Goal: Task Accomplishment & Management: Manage account settings

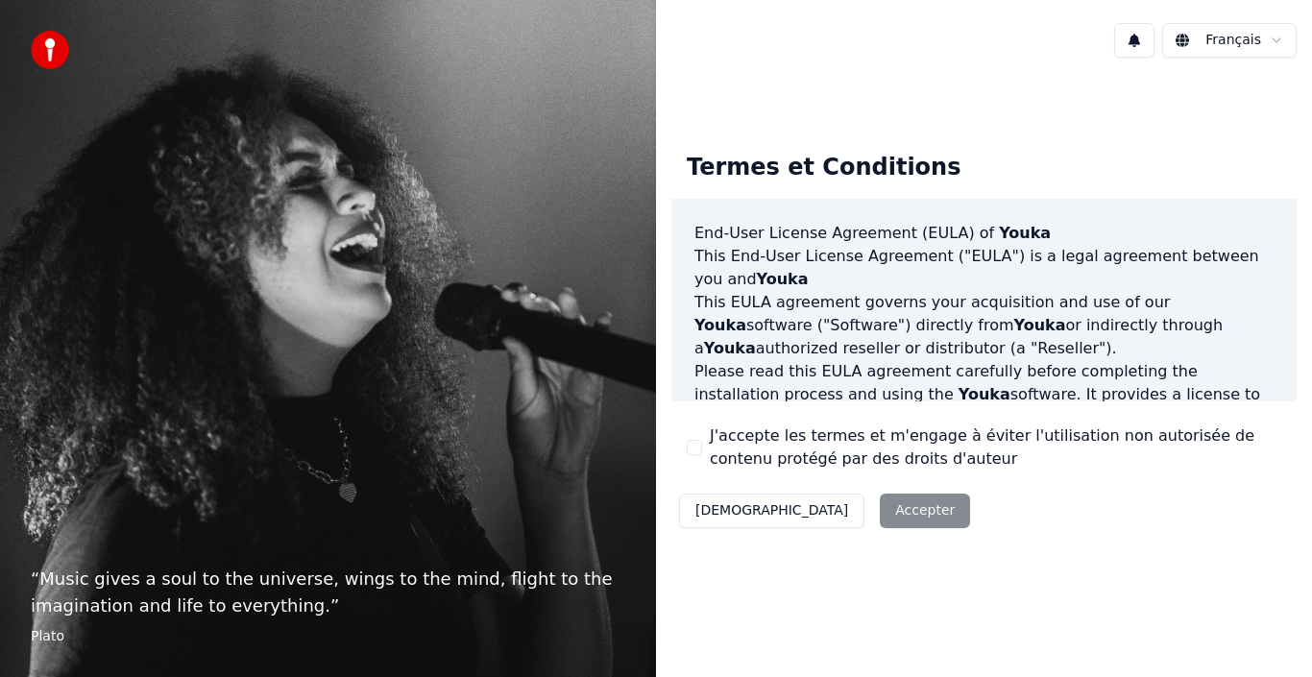
click at [805, 505] on div "Décliner Accepter" at bounding box center [824, 511] width 306 height 50
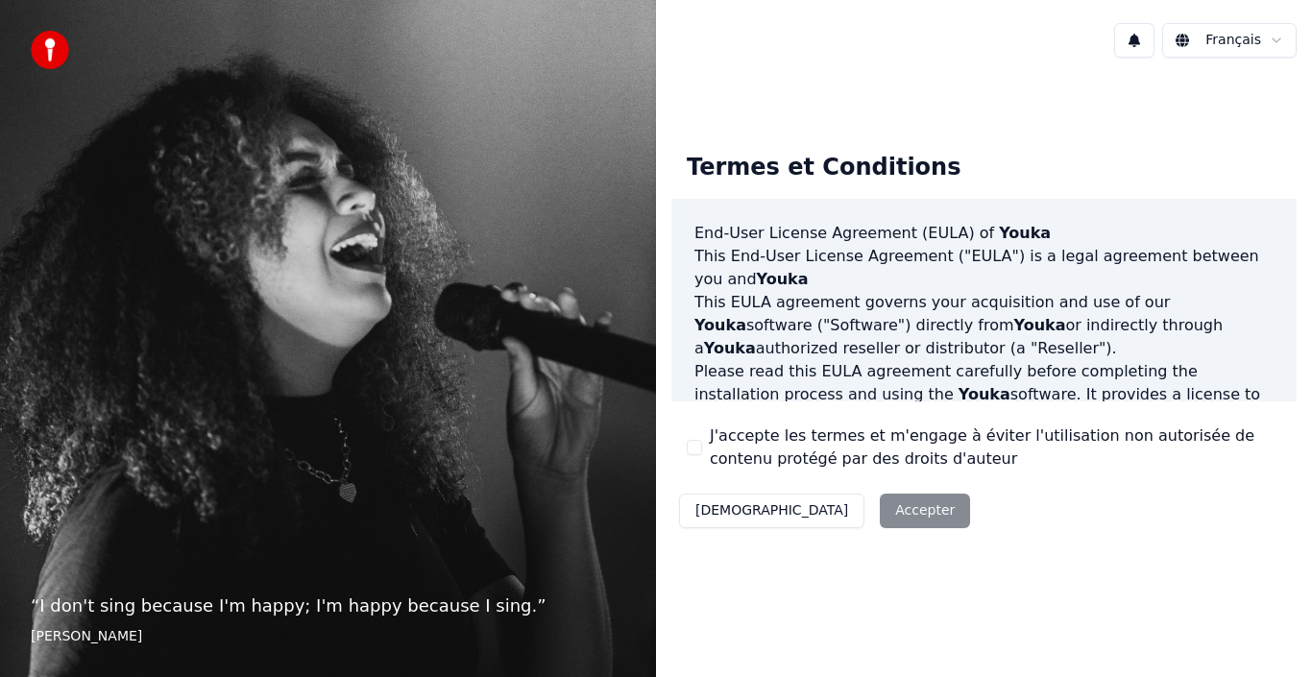
drag, startPoint x: 680, startPoint y: 434, endPoint x: 703, endPoint y: 446, distance: 26.2
click at [684, 435] on div "Termes et Conditions End-User License Agreement (EULA) of Youka This End-User L…" at bounding box center [983, 336] width 625 height 398
click at [694, 446] on button "J'accepte les termes et m'engage à éviter l'utilisation non autorisée de conten…" at bounding box center [694, 447] width 15 height 15
click at [794, 495] on div "Décliner Accepter" at bounding box center [824, 511] width 306 height 50
click at [880, 516] on button "Accepter" at bounding box center [925, 511] width 90 height 35
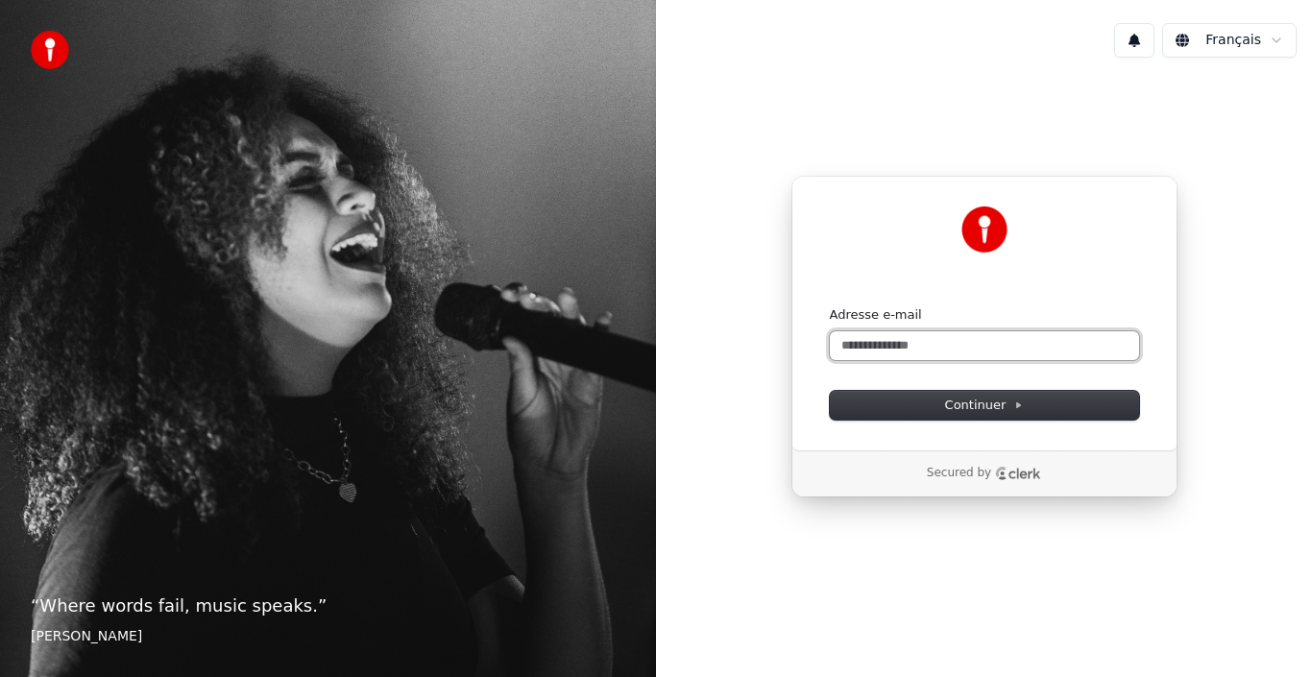
click at [891, 343] on input "Adresse e-mail" at bounding box center [984, 345] width 309 height 29
click at [902, 345] on input "Adresse e-mail" at bounding box center [984, 345] width 309 height 29
click at [830, 306] on button "submit" at bounding box center [830, 306] width 0 height 0
type input "**********"
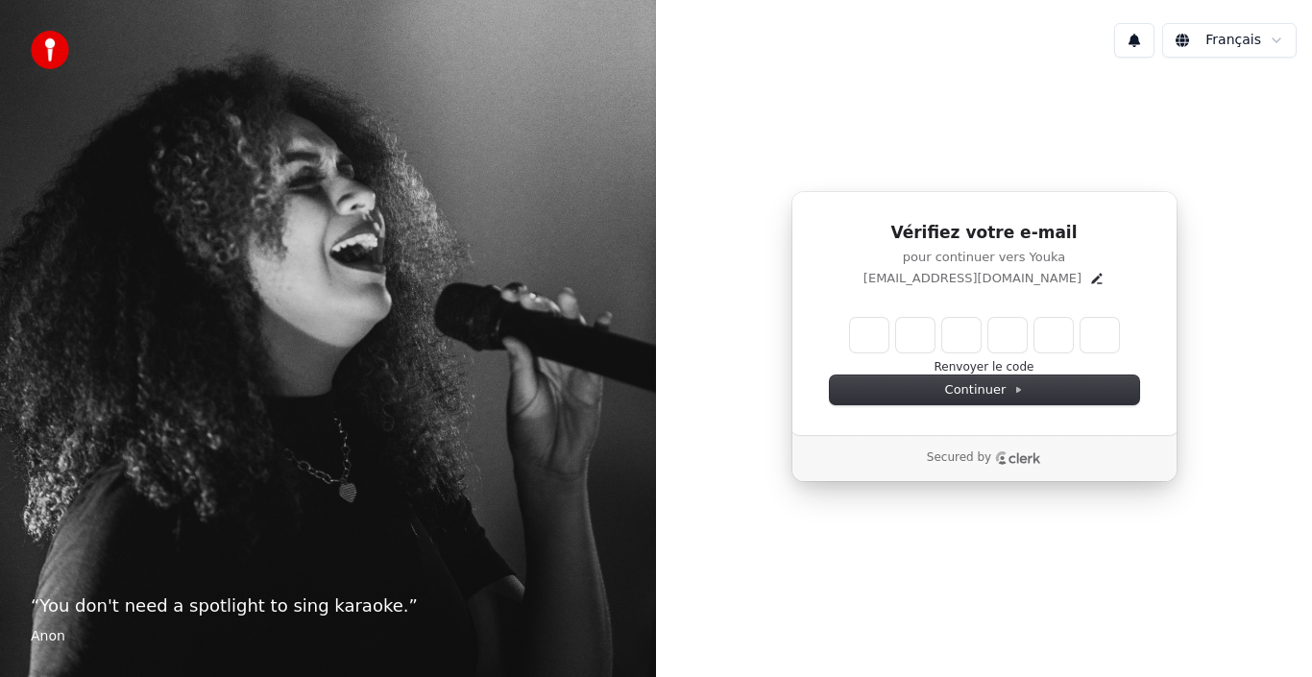
click at [1207, 315] on div "Vérifiez votre e-mail pour continuer vers Youka dragonlaetie@hotmail.com Renvoy…" at bounding box center [984, 336] width 656 height 527
click at [965, 367] on button "Renvoyer le code" at bounding box center [984, 367] width 100 height 15
click at [1281, 297] on div "Vérifiez votre e-mail pour continuer vers Youka dragonlaetie@hotmail.com Renvoy…" at bounding box center [984, 336] width 656 height 527
click at [1092, 280] on icon "Edit" at bounding box center [1097, 278] width 11 height 11
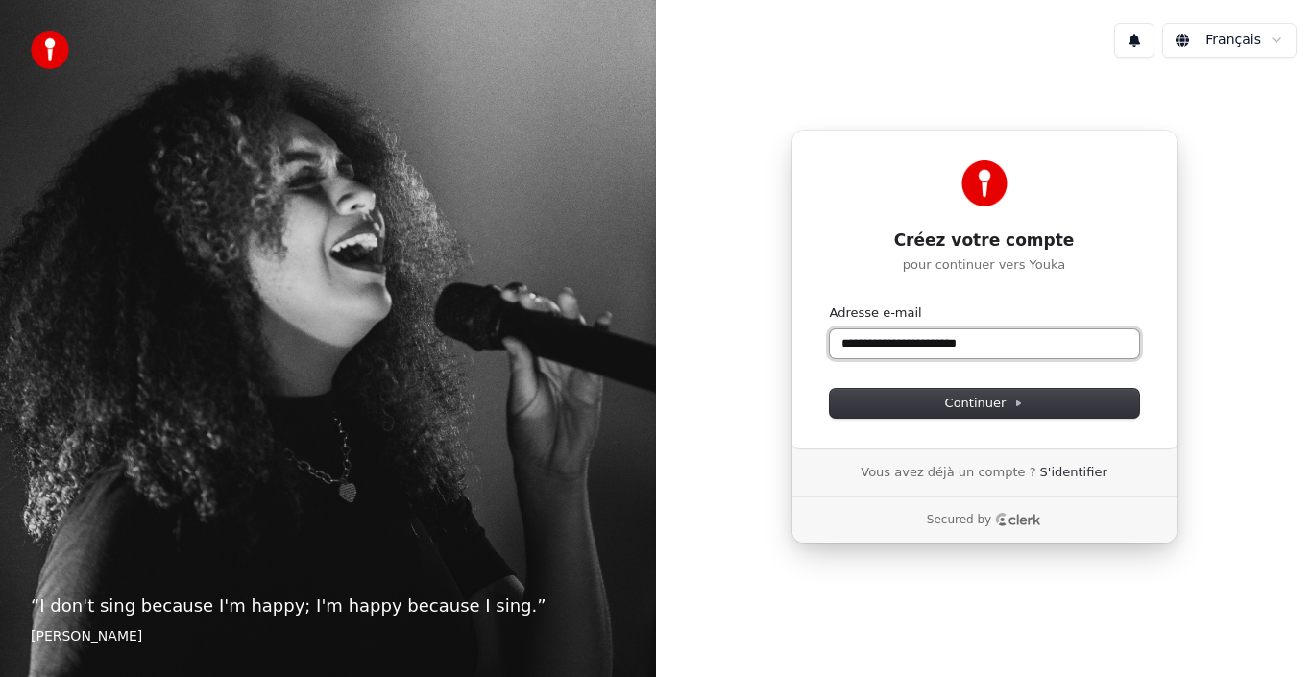
click at [1001, 339] on input "**********" at bounding box center [984, 343] width 309 height 29
click at [830, 304] on button "submit" at bounding box center [830, 304] width 0 height 0
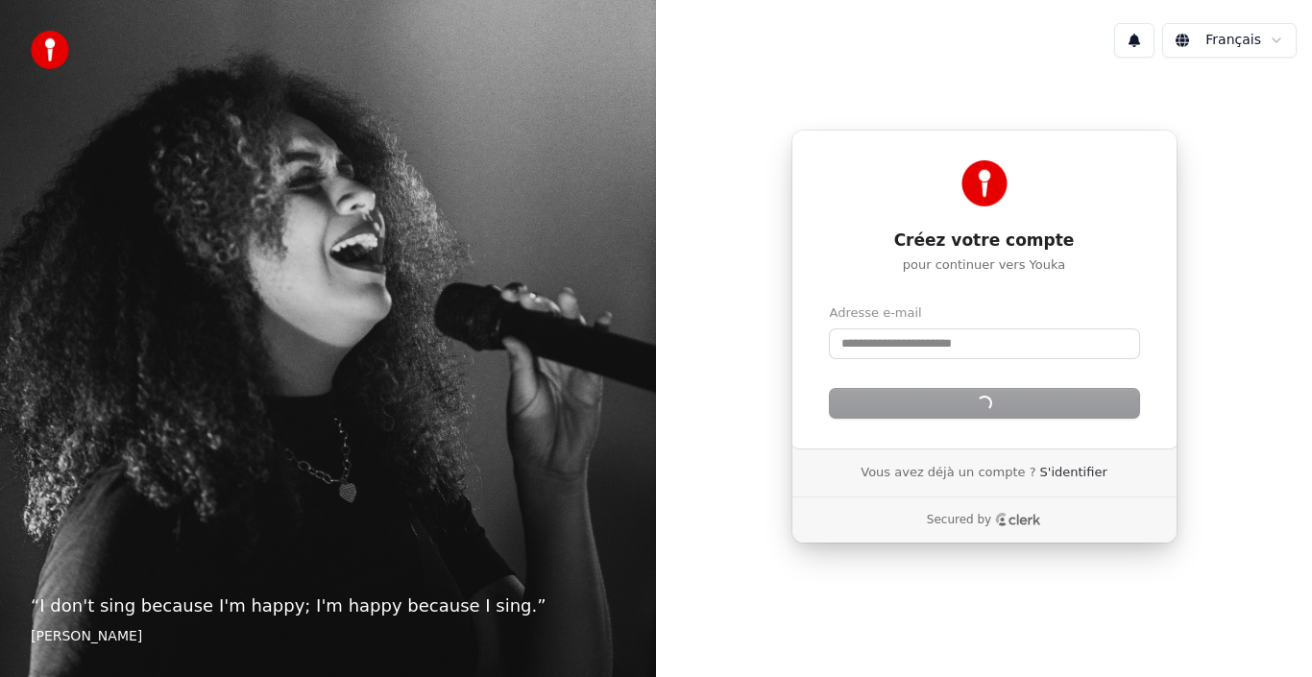
type input "**********"
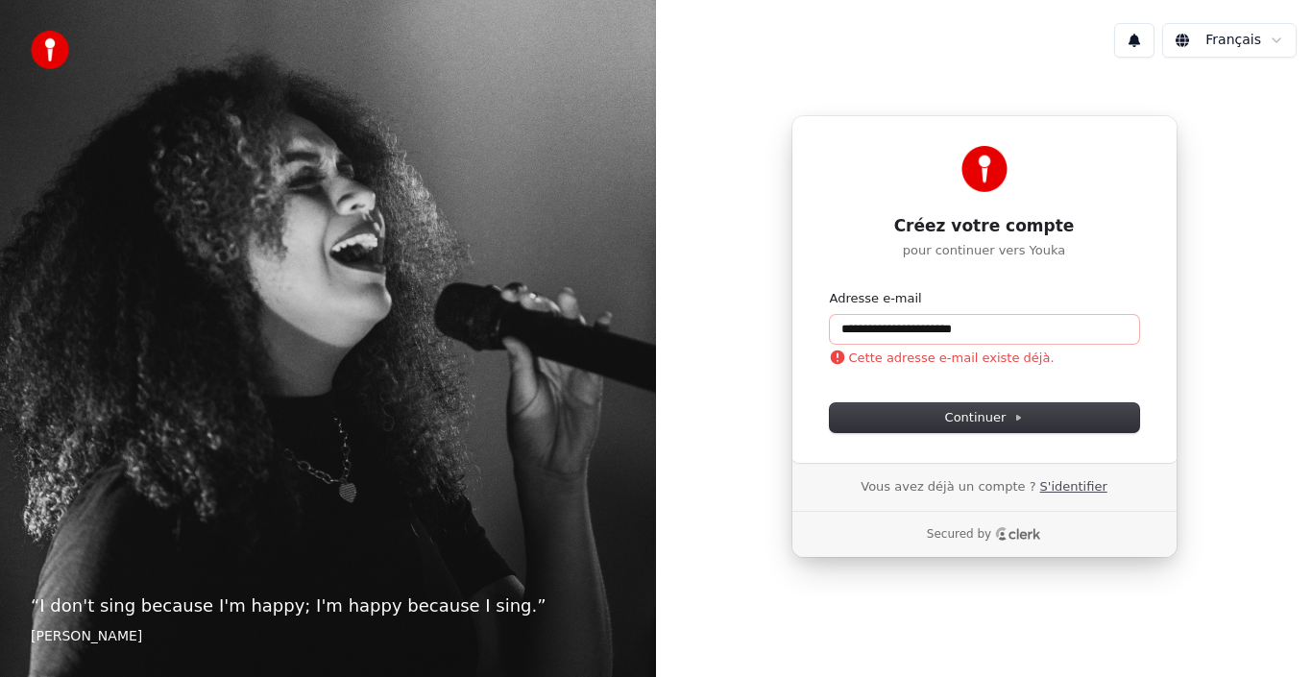
click at [1070, 492] on link "S'identifier" at bounding box center [1073, 486] width 67 height 17
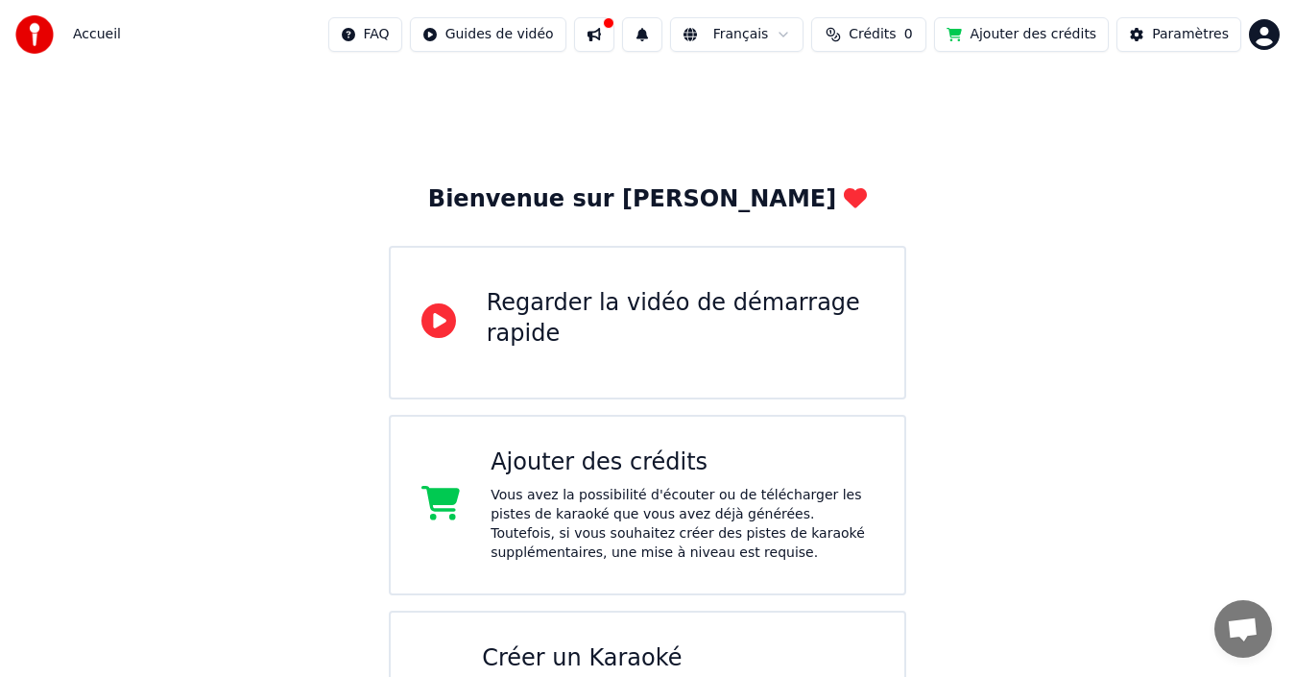
click at [615, 38] on button at bounding box center [594, 34] width 40 height 35
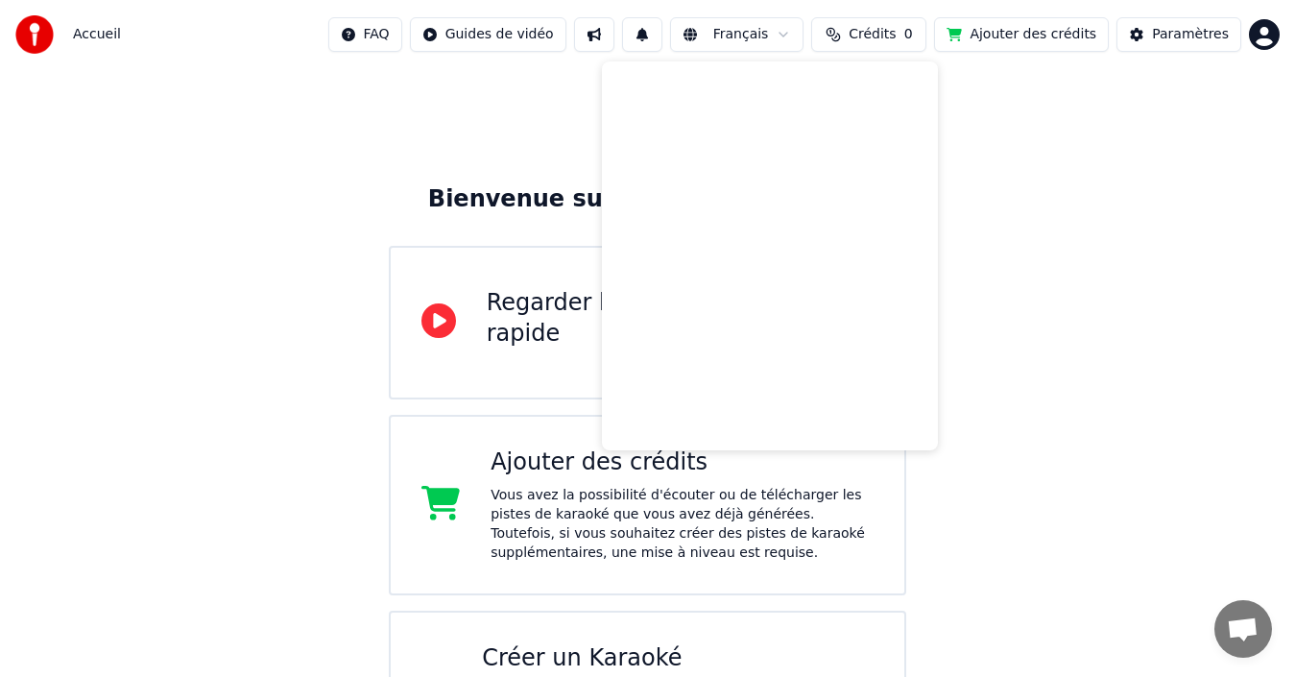
drag, startPoint x: 1102, startPoint y: 407, endPoint x: 1161, endPoint y: 287, distance: 133.6
click at [1131, 374] on div "Bienvenue sur Youka Regarder la vidéo de démarrage rapide Ajouter des crédits V…" at bounding box center [647, 430] width 1295 height 722
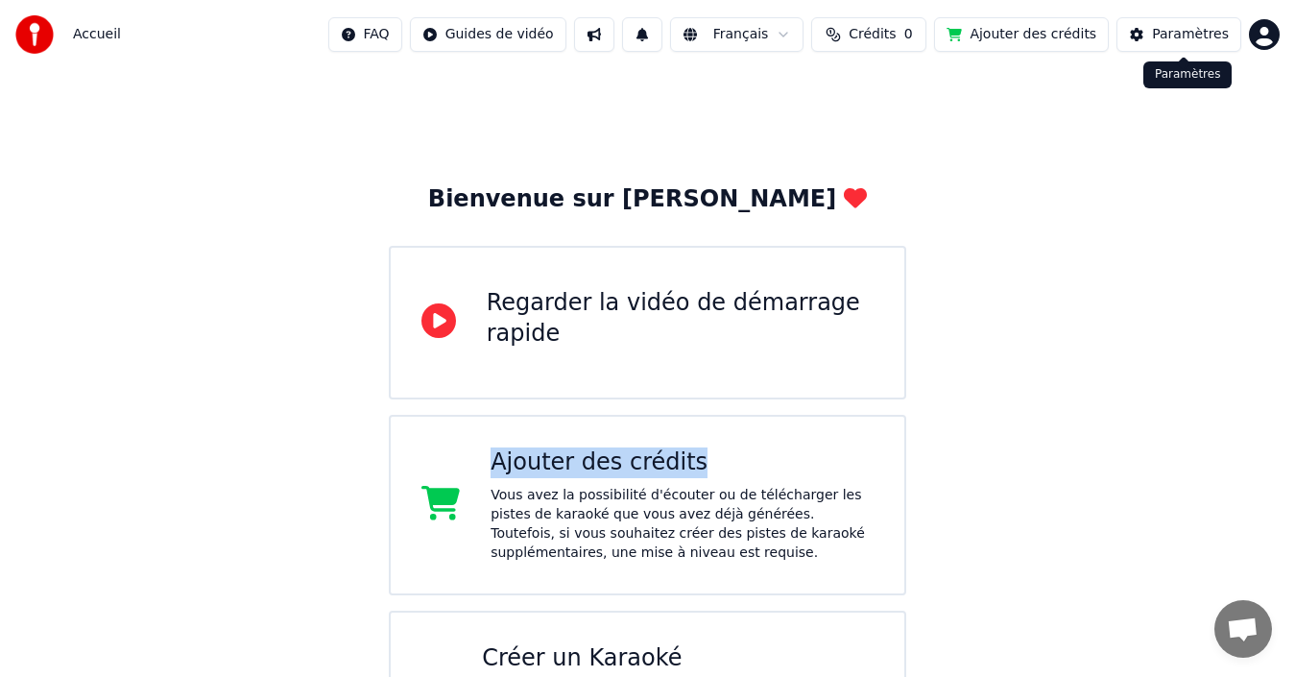
click at [1200, 46] on button "Paramètres" at bounding box center [1179, 34] width 125 height 35
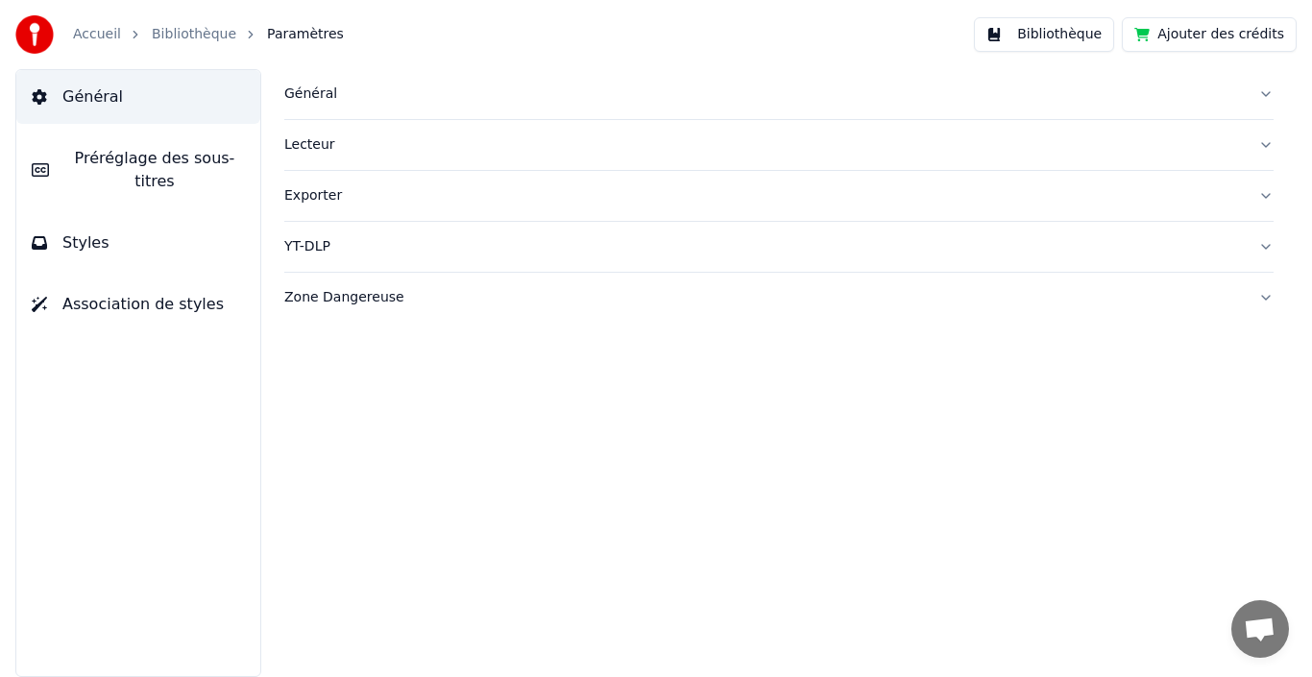
click at [1047, 36] on button "Bibliothèque" at bounding box center [1044, 34] width 140 height 35
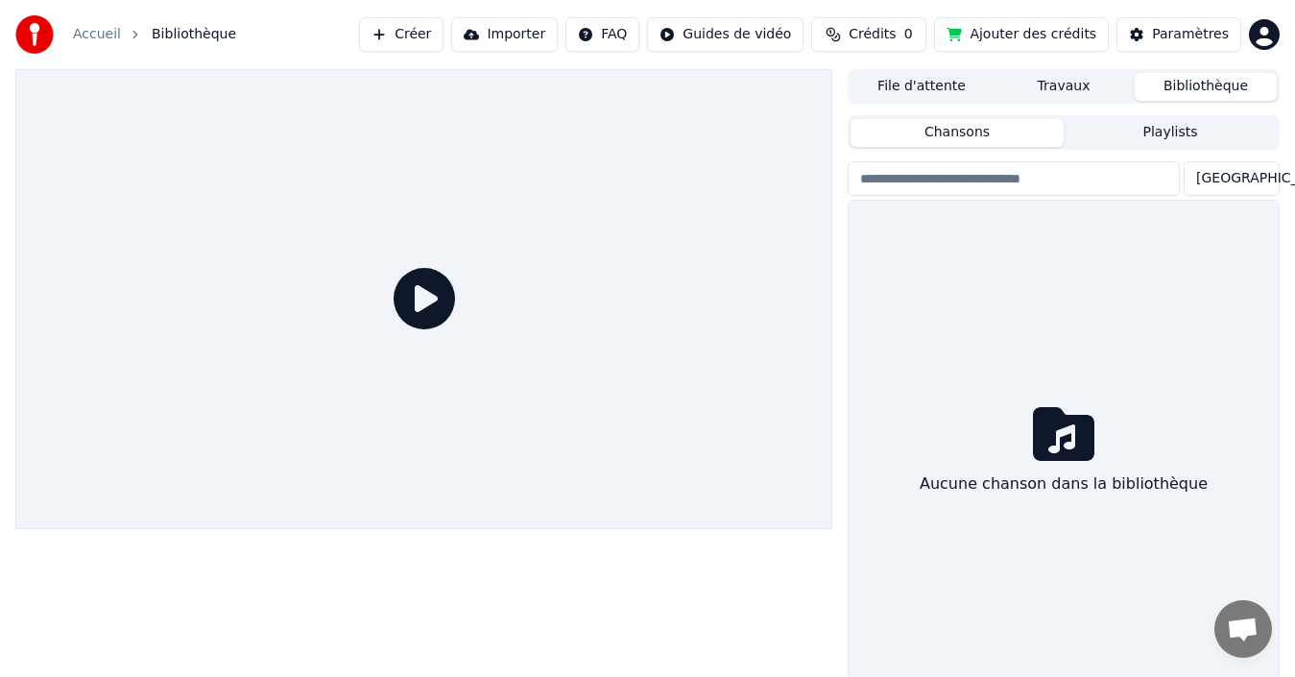
click at [1131, 111] on div "Chansons Playlists Trier Aucune chanson dans la bibliothèque" at bounding box center [1064, 409] width 432 height 596
click at [1136, 129] on button "Playlists" at bounding box center [1170, 133] width 213 height 28
click at [1024, 129] on button "Chansons" at bounding box center [957, 133] width 213 height 28
click at [1052, 88] on button "Travaux" at bounding box center [1064, 87] width 142 height 28
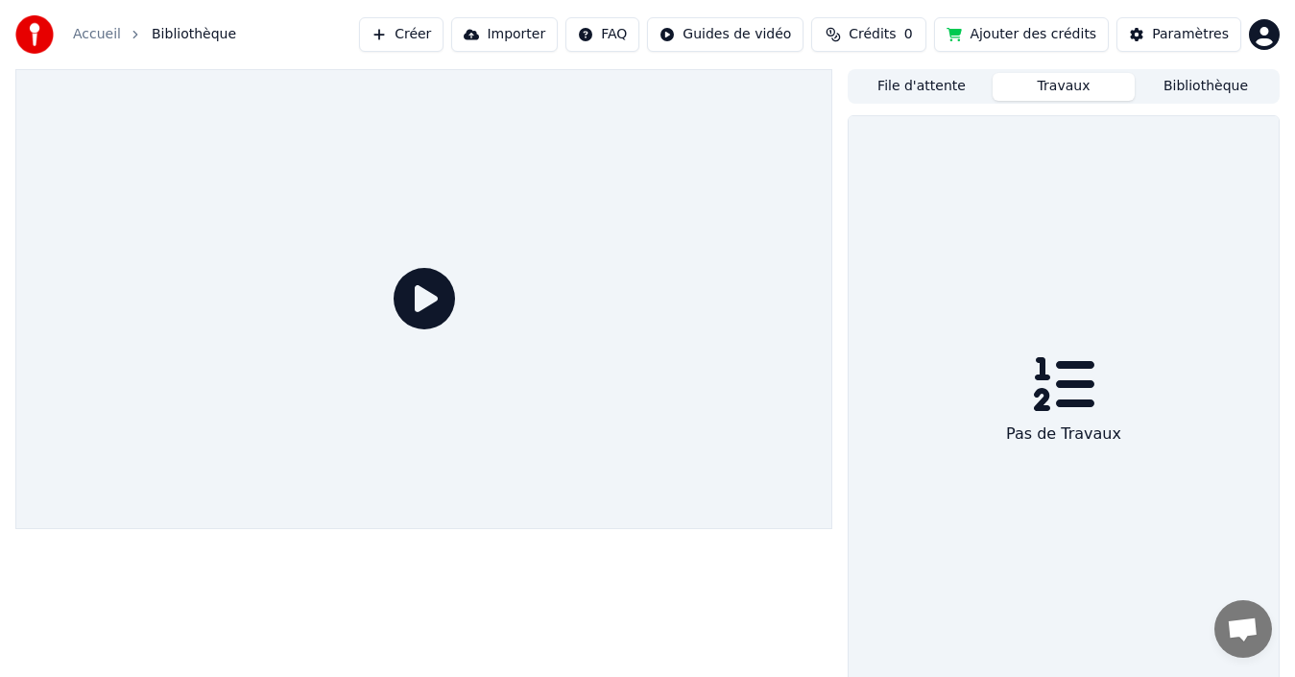
click at [950, 85] on button "File d'attente" at bounding box center [922, 87] width 142 height 28
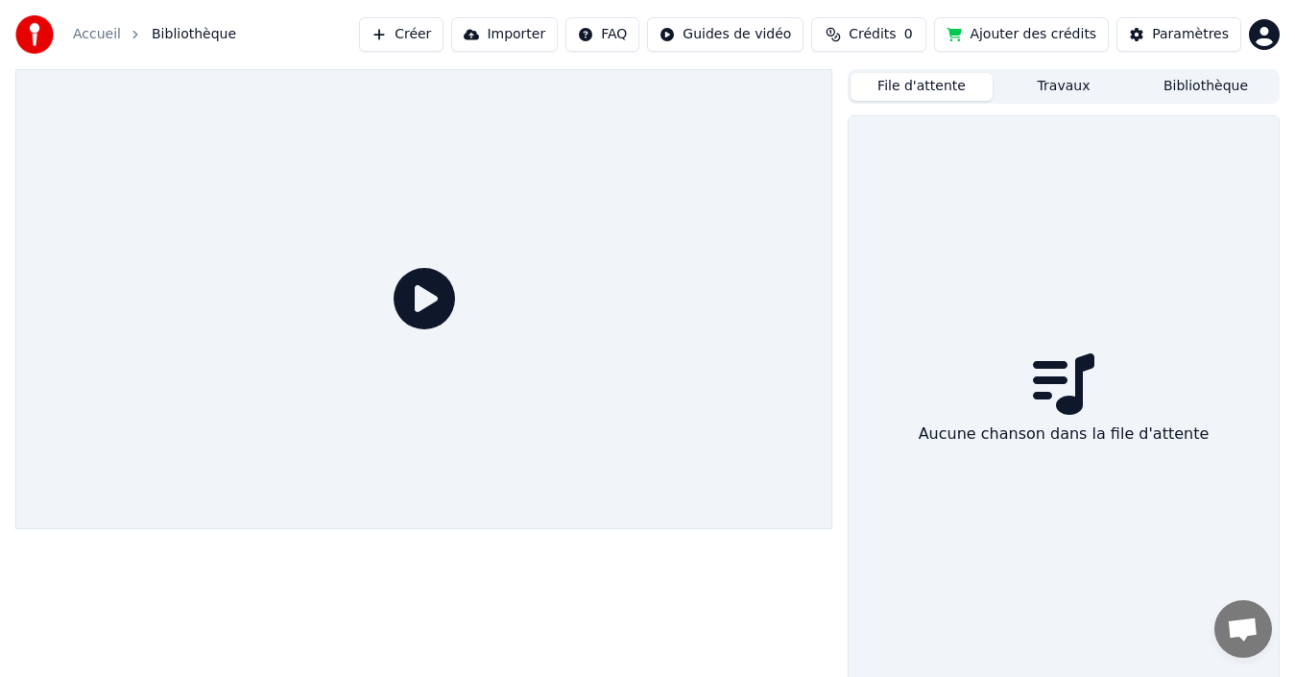
click at [1088, 84] on button "Travaux" at bounding box center [1064, 87] width 142 height 28
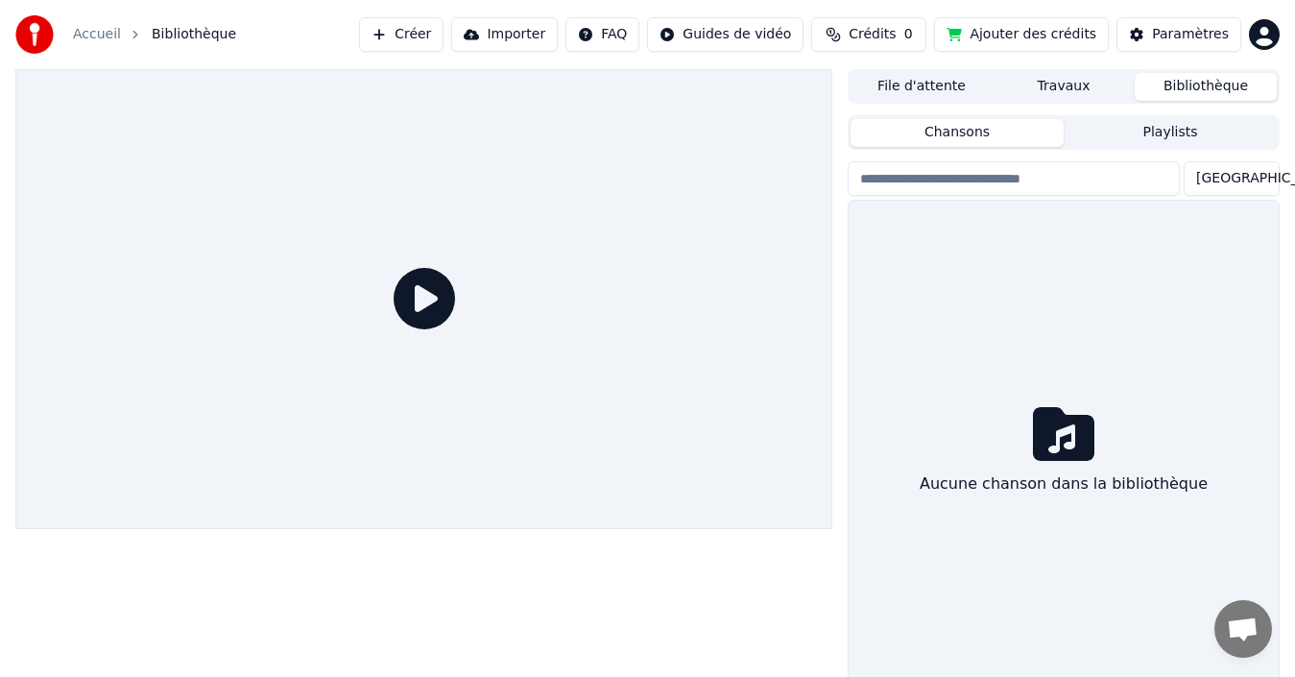
click at [1175, 84] on button "Bibliothèque" at bounding box center [1206, 87] width 142 height 28
click at [1266, 25] on html "Accueil Bibliothèque Créer Importer FAQ Guides de vidéo Crédits 0 Ajouter des c…" at bounding box center [656, 338] width 1312 height 677
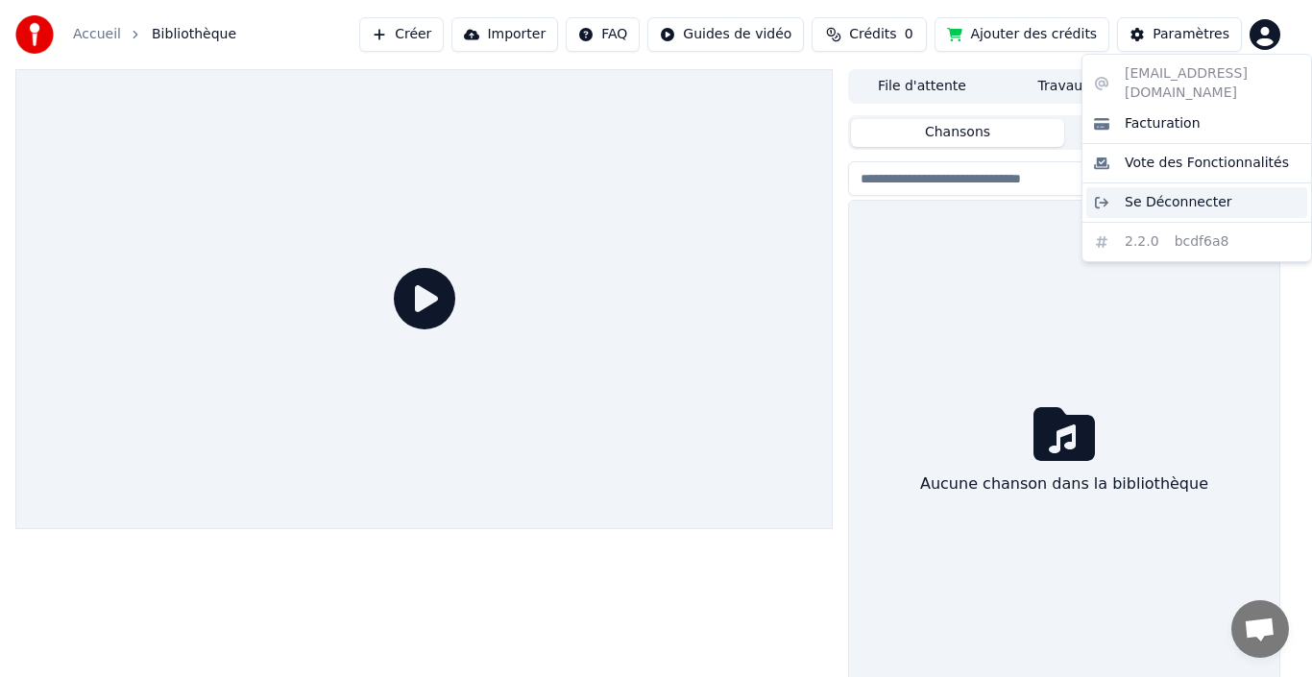
click at [1188, 193] on span "Se Déconnecter" at bounding box center [1178, 202] width 108 height 19
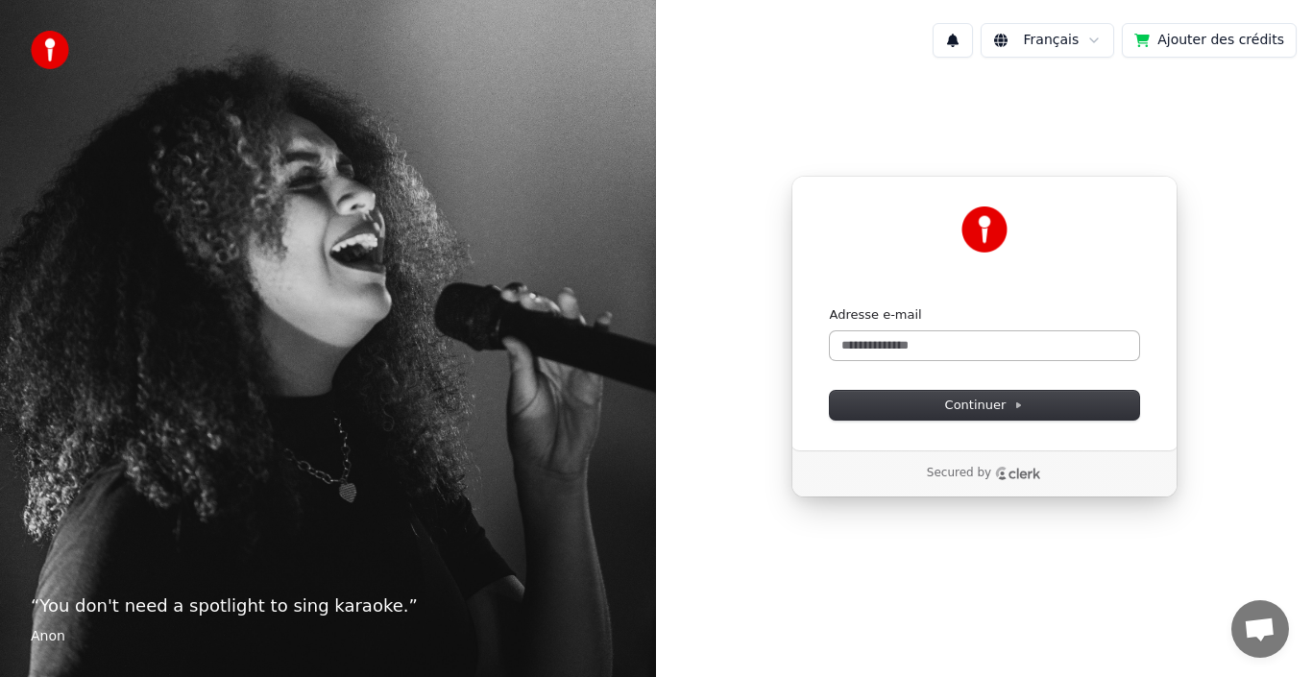
click at [1014, 359] on form "Adresse e-mail Continuer" at bounding box center [984, 362] width 309 height 113
click at [1017, 356] on input "Adresse e-mail" at bounding box center [984, 345] width 309 height 29
drag, startPoint x: 1091, startPoint y: 276, endPoint x: 1081, endPoint y: 278, distance: 10.0
click at [1088, 276] on div "Continuer avec Google ou Adresse e-mail Continuer" at bounding box center [984, 313] width 386 height 275
drag, startPoint x: 970, startPoint y: 345, endPoint x: 851, endPoint y: 351, distance: 119.3
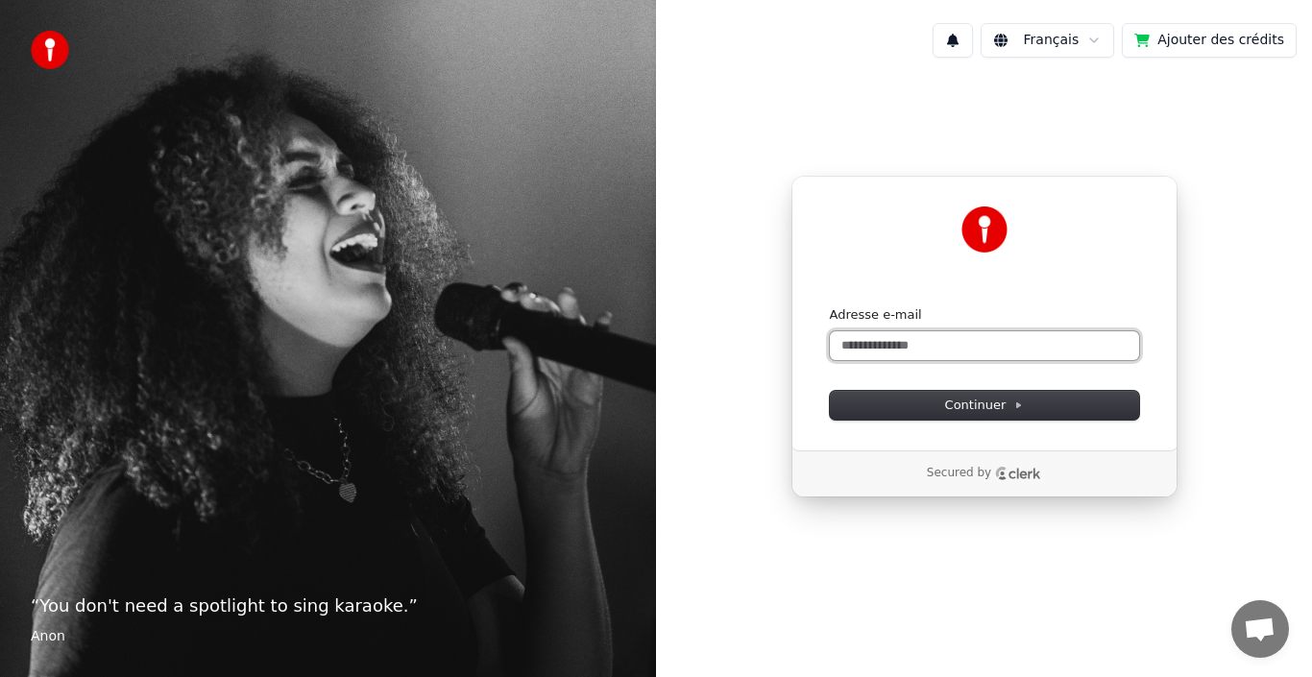
click at [851, 351] on input "Adresse e-mail" at bounding box center [984, 345] width 309 height 29
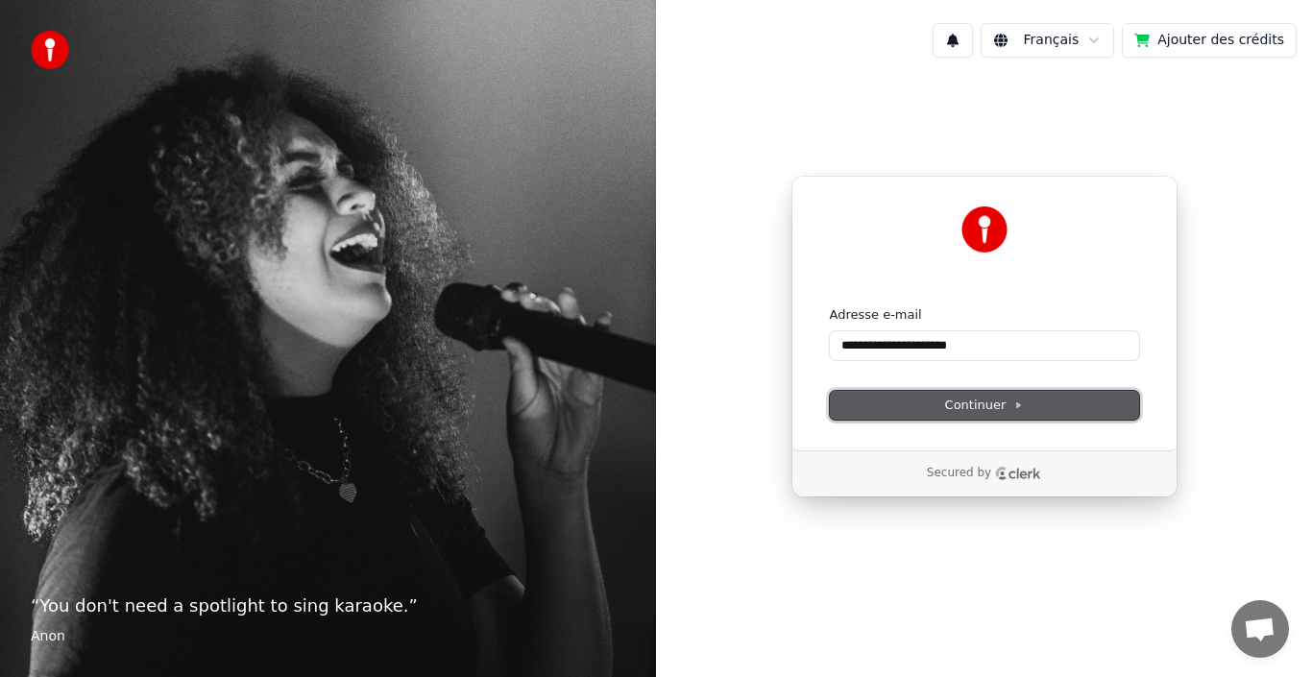
click at [961, 408] on span "Continuer" at bounding box center [984, 405] width 79 height 17
type input "**********"
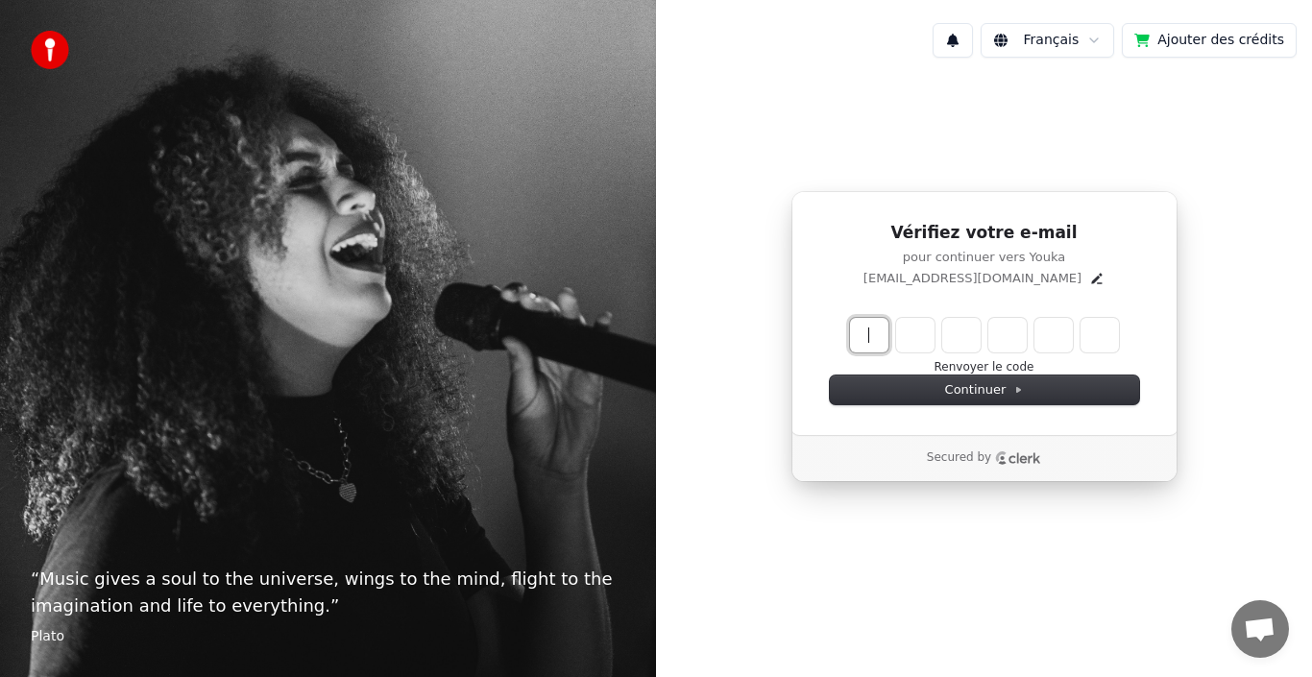
click at [869, 338] on input "Enter verification code" at bounding box center [1003, 335] width 307 height 35
type input "******"
